Goal: Learn about a topic: Learn about a topic

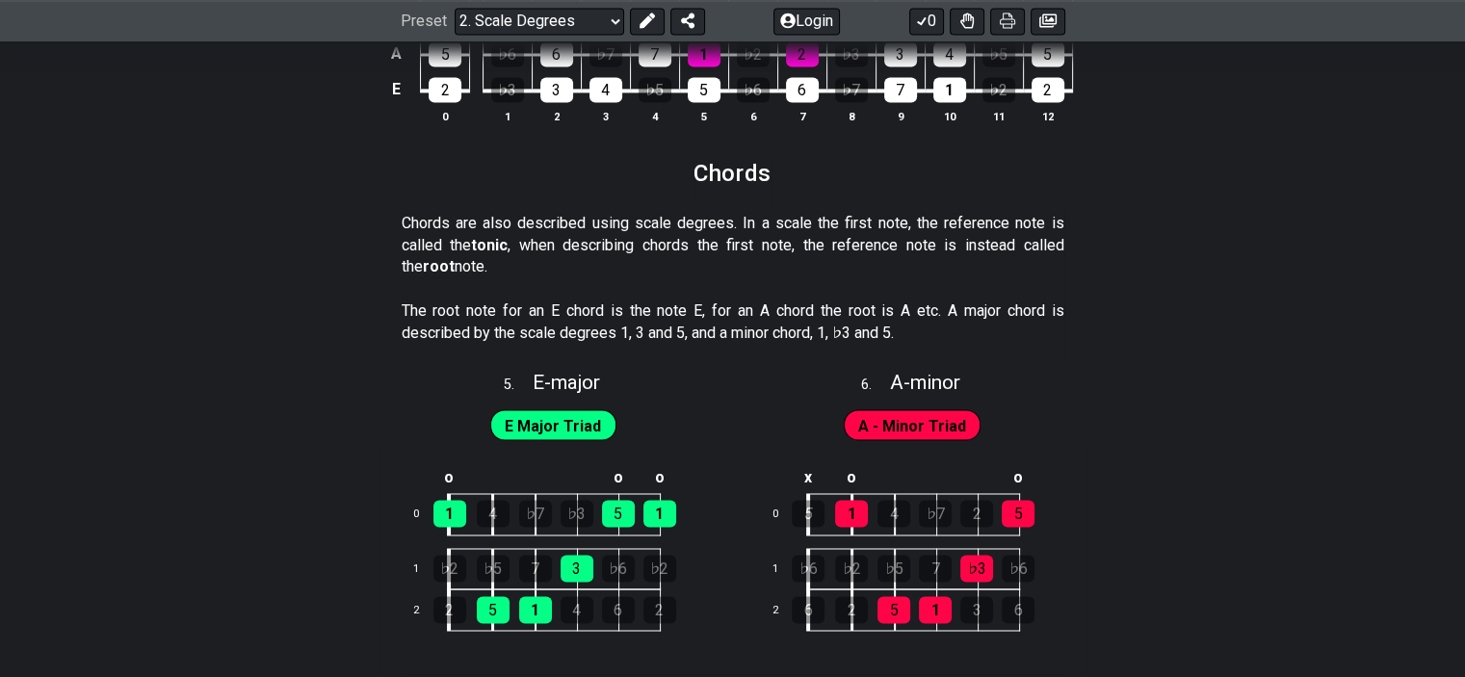
scroll to position [3370, 0]
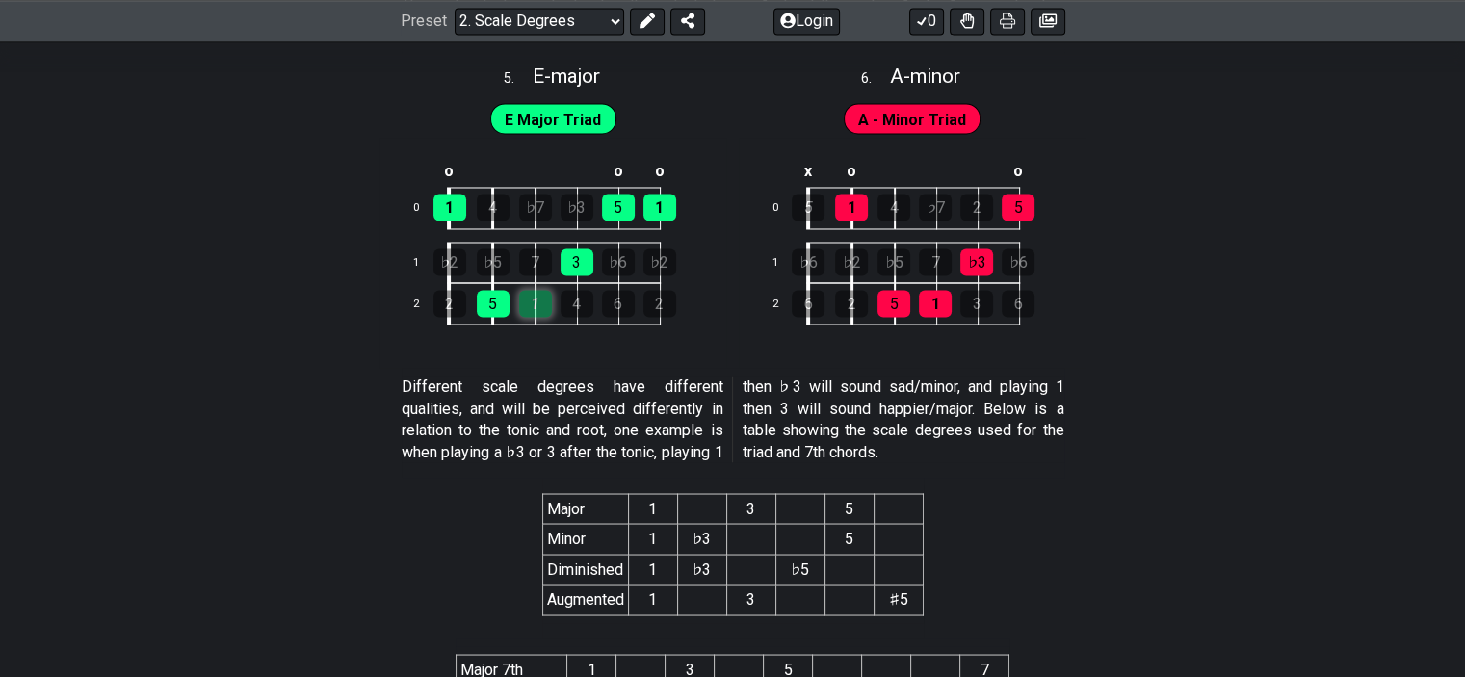
click at [541, 306] on div "1" at bounding box center [535, 303] width 33 height 27
click at [495, 303] on div "5" at bounding box center [493, 303] width 33 height 27
drag, startPoint x: 454, startPoint y: 207, endPoint x: 539, endPoint y: 234, distance: 88.9
click at [460, 207] on div "1" at bounding box center [449, 207] width 33 height 27
click at [585, 253] on div "3" at bounding box center [576, 261] width 33 height 27
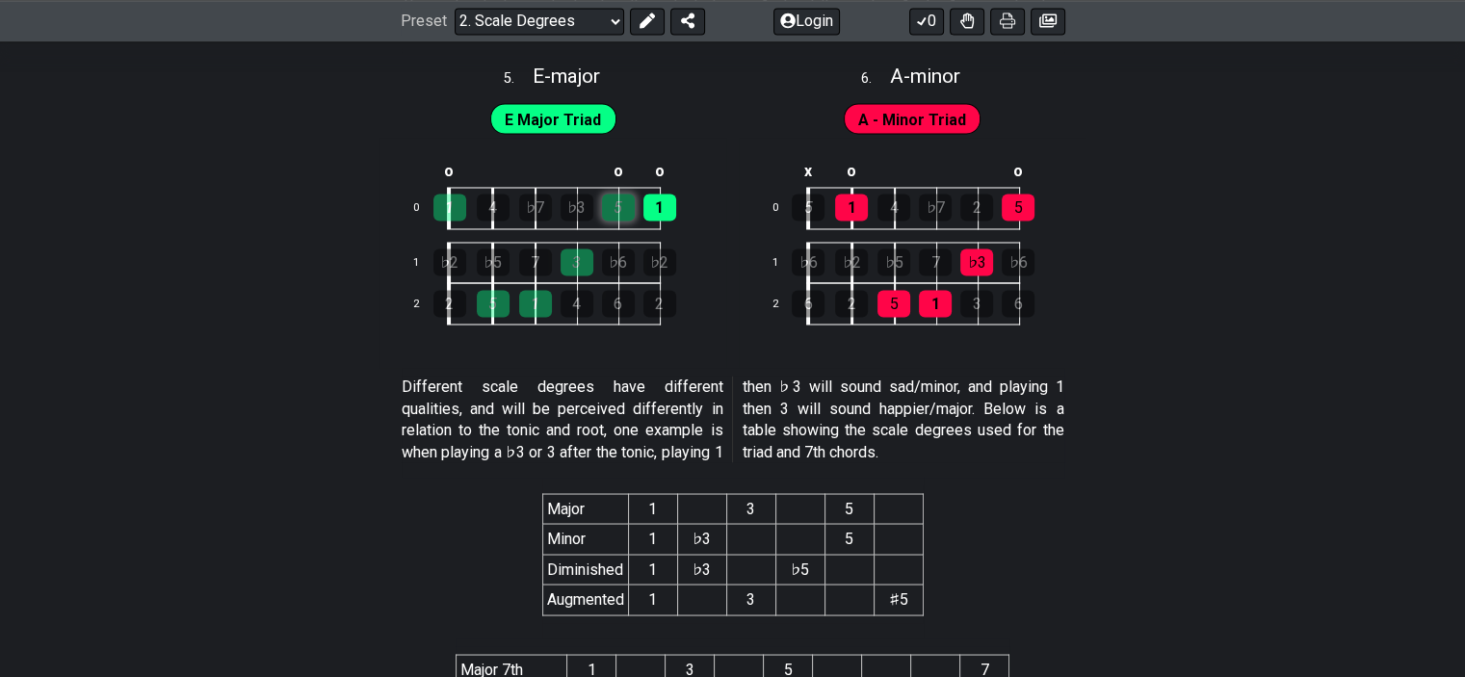
click at [625, 201] on div "5" at bounding box center [618, 207] width 33 height 27
drag, startPoint x: 661, startPoint y: 201, endPoint x: 651, endPoint y: 239, distance: 39.0
click at [662, 201] on div "1" at bounding box center [659, 207] width 33 height 27
drag, startPoint x: 621, startPoint y: 211, endPoint x: 657, endPoint y: 210, distance: 35.6
click at [635, 210] on td "5" at bounding box center [638, 207] width 41 height 41
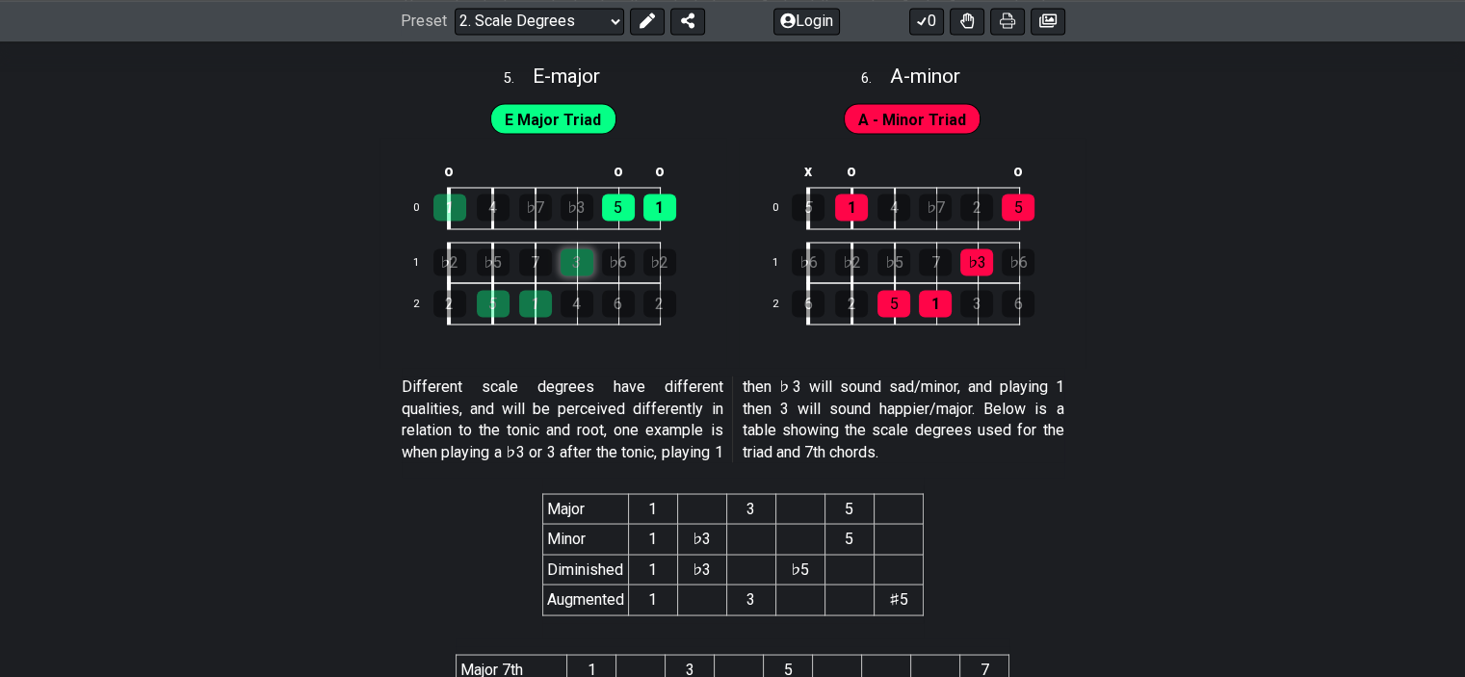
drag, startPoint x: 659, startPoint y: 208, endPoint x: 578, endPoint y: 268, distance: 100.5
click at [648, 211] on div "1" at bounding box center [659, 207] width 33 height 27
click at [573, 271] on div "3" at bounding box center [576, 261] width 33 height 27
drag, startPoint x: 543, startPoint y: 306, endPoint x: 514, endPoint y: 307, distance: 28.9
click at [531, 307] on div "1" at bounding box center [535, 303] width 33 height 27
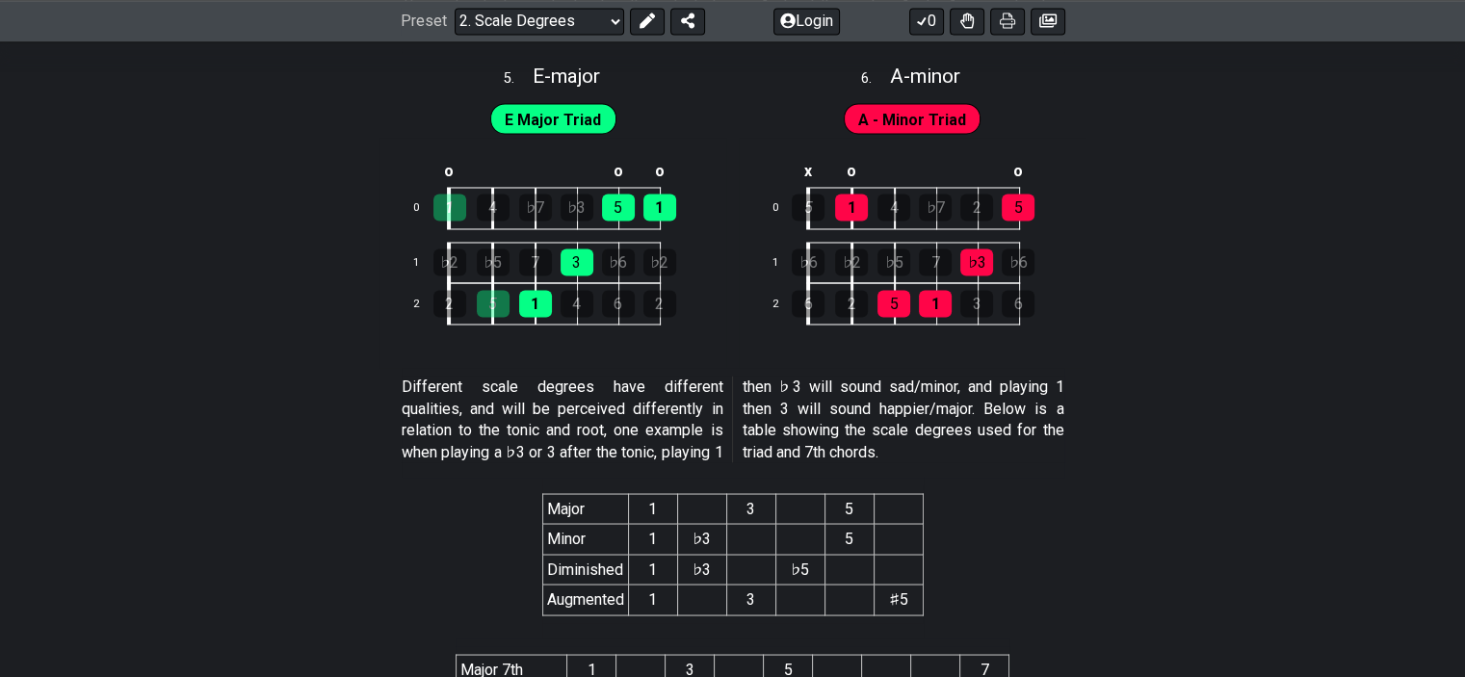
click at [497, 300] on div "5" at bounding box center [493, 303] width 33 height 27
drag, startPoint x: 454, startPoint y: 211, endPoint x: 466, endPoint y: 214, distance: 12.8
click at [462, 213] on div "1" at bounding box center [449, 207] width 33 height 27
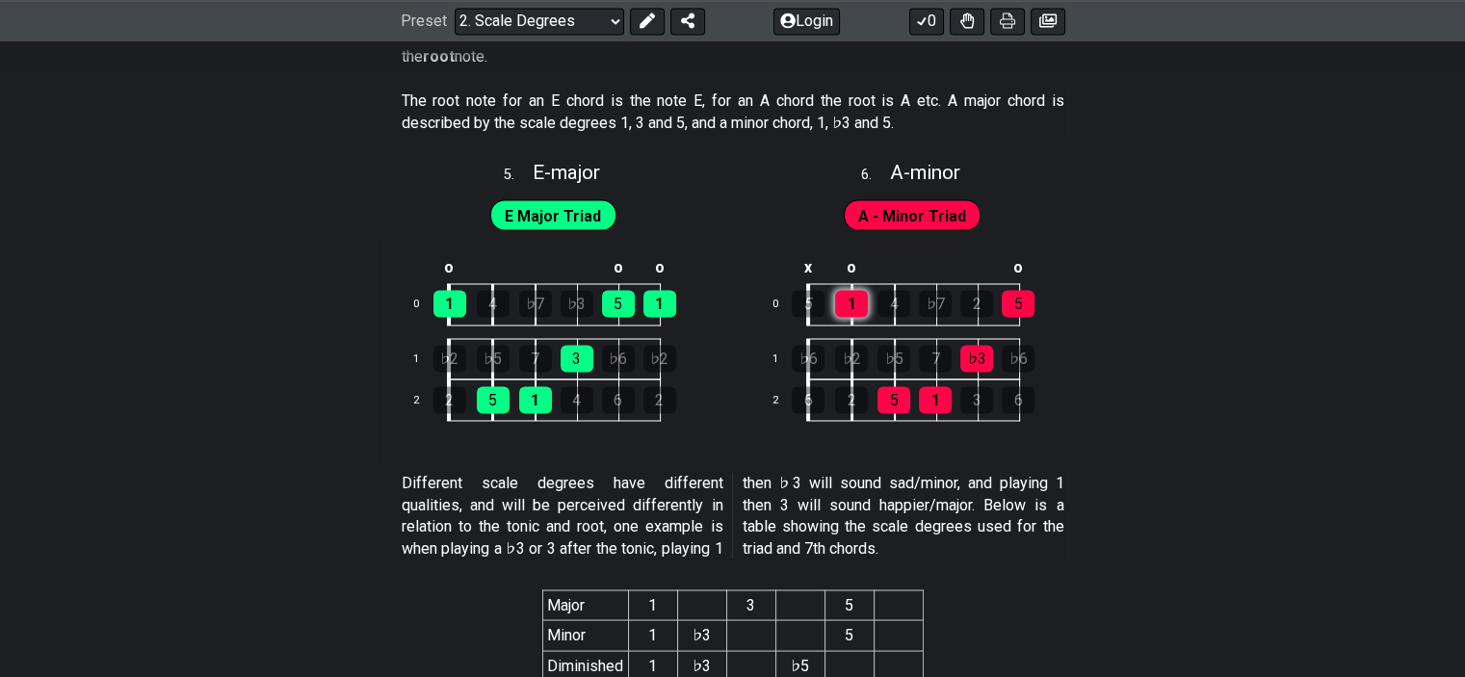
drag, startPoint x: 843, startPoint y: 303, endPoint x: 860, endPoint y: 311, distance: 18.1
click at [848, 305] on div "1" at bounding box center [851, 303] width 33 height 27
drag, startPoint x: 852, startPoint y: 310, endPoint x: 868, endPoint y: 312, distance: 15.5
click at [855, 310] on div "1" at bounding box center [851, 303] width 33 height 27
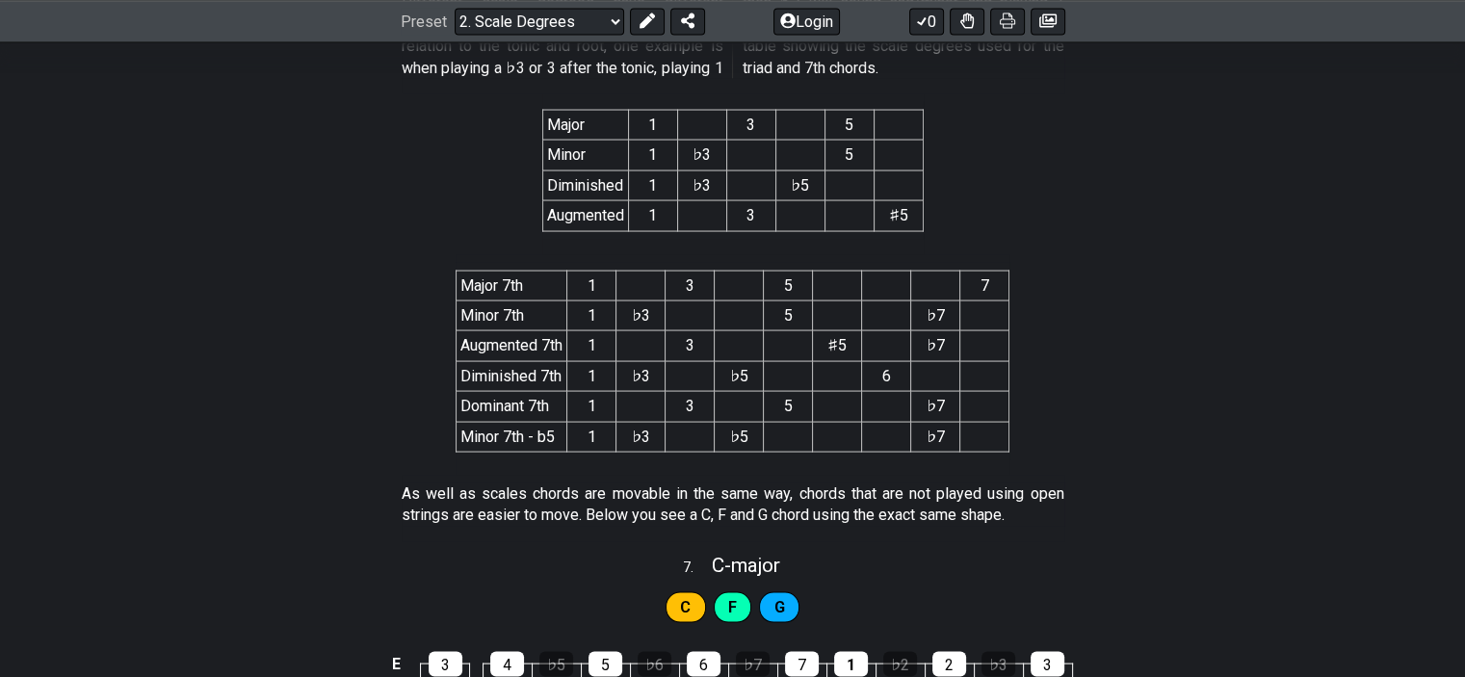
scroll to position [4044, 0]
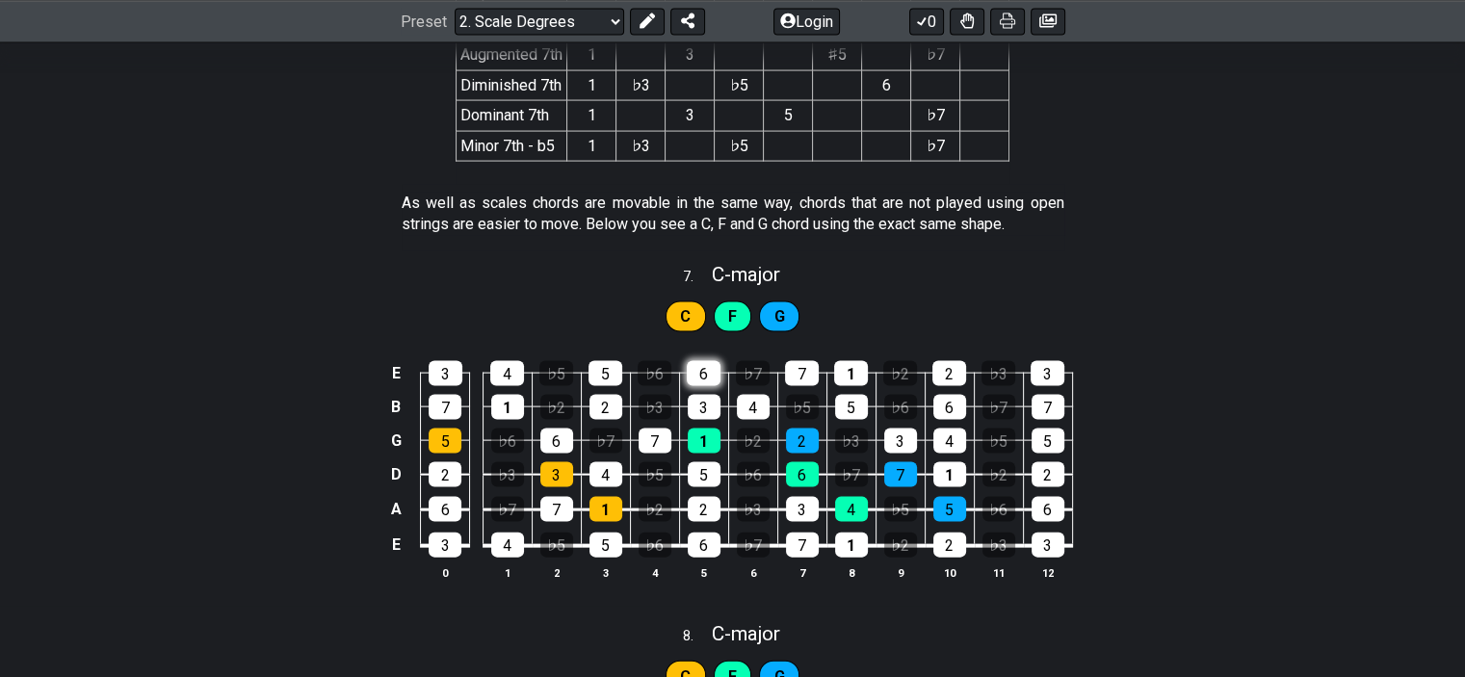
click at [706, 365] on div "6" at bounding box center [704, 373] width 34 height 25
click at [711, 374] on div "6" at bounding box center [704, 373] width 34 height 25
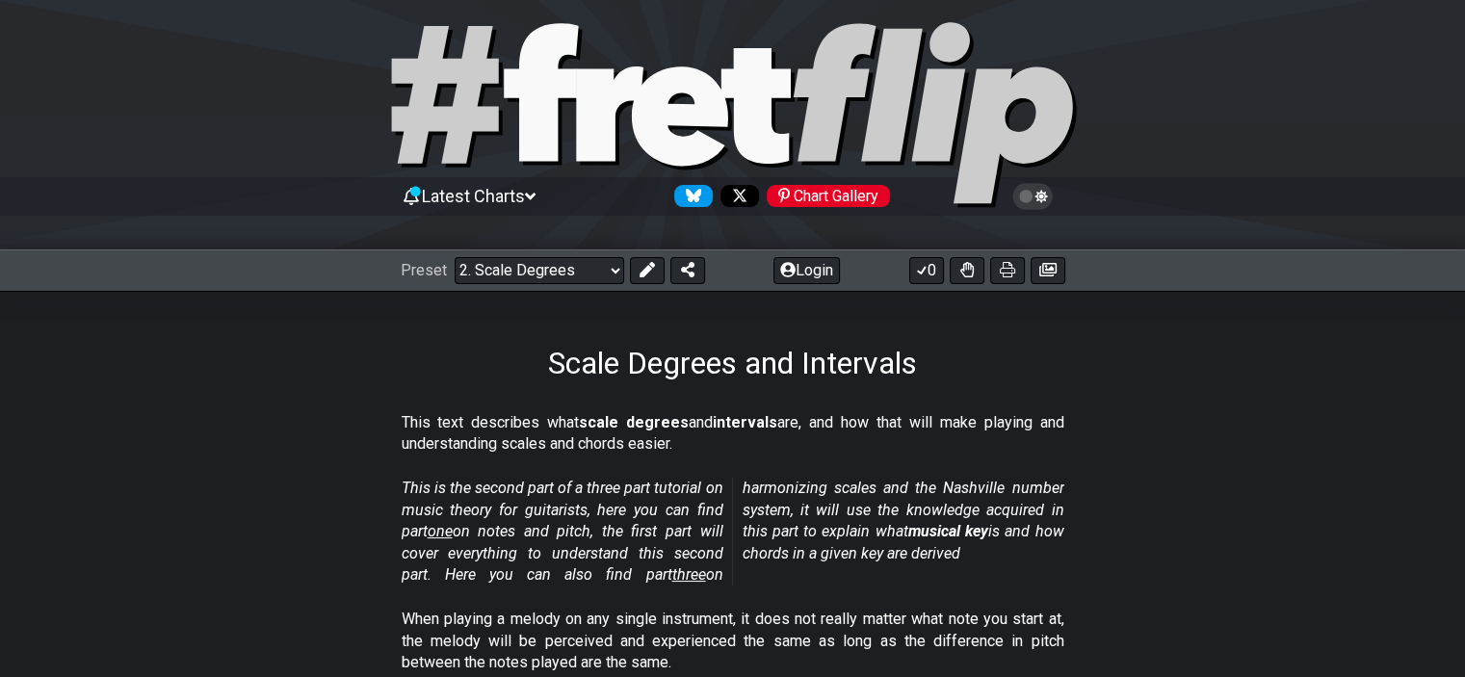
scroll to position [0, 0]
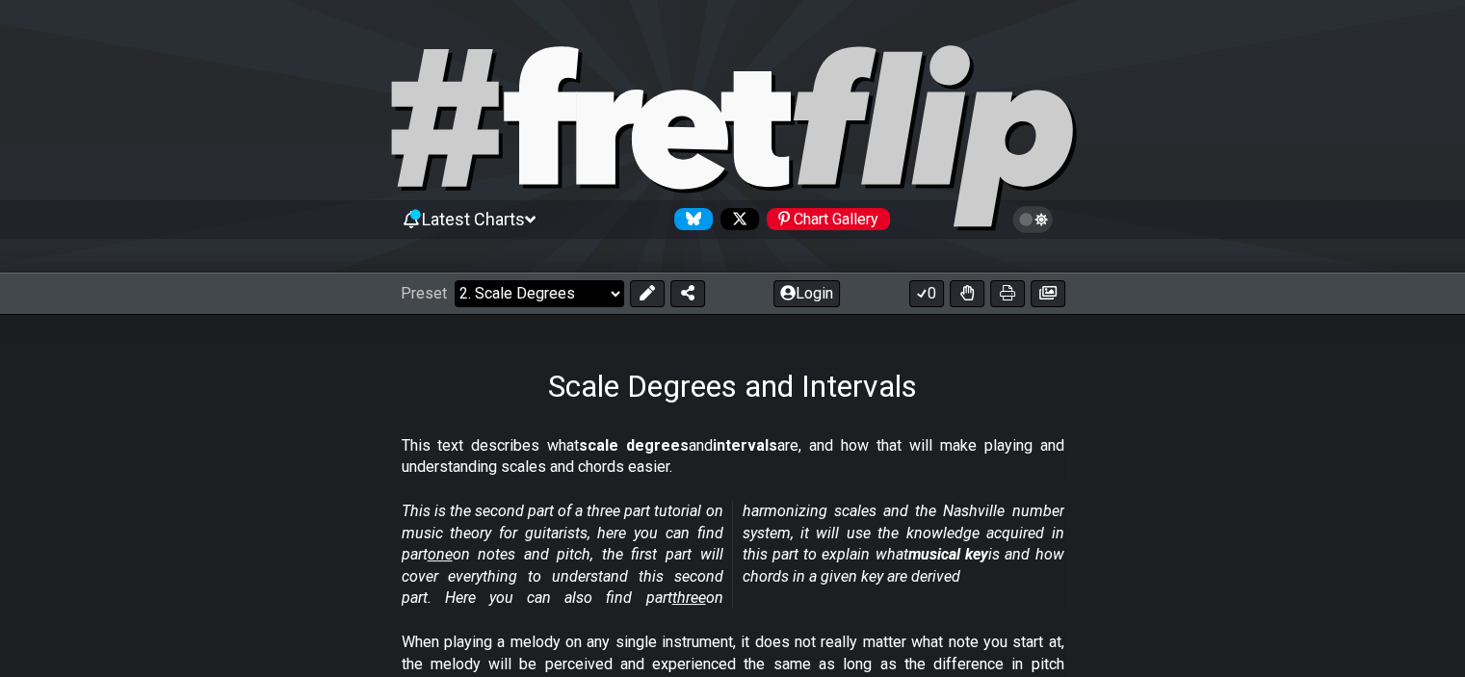
click at [611, 288] on select "Welcome to #fretflip! Initial Preset Custom Preset Minor Pentatonic Major Penta…" at bounding box center [538, 293] width 169 height 27
click at [454, 280] on select "Welcome to #fretflip! Initial Preset Custom Preset Minor Pentatonic Major Penta…" at bounding box center [538, 293] width 169 height 27
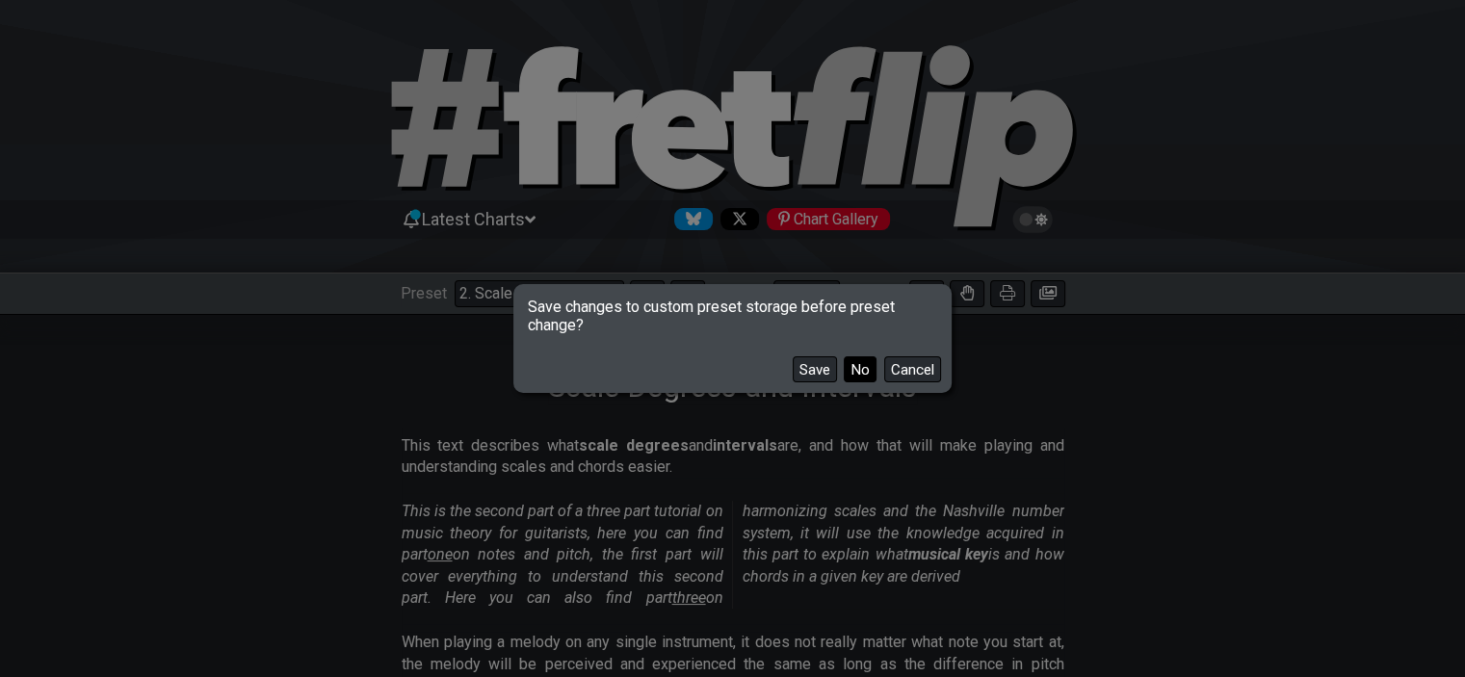
click at [863, 374] on button "No" at bounding box center [859, 369] width 33 height 26
select select "/minor-pentatonic"
select select "C"
